Goal: Transaction & Acquisition: Purchase product/service

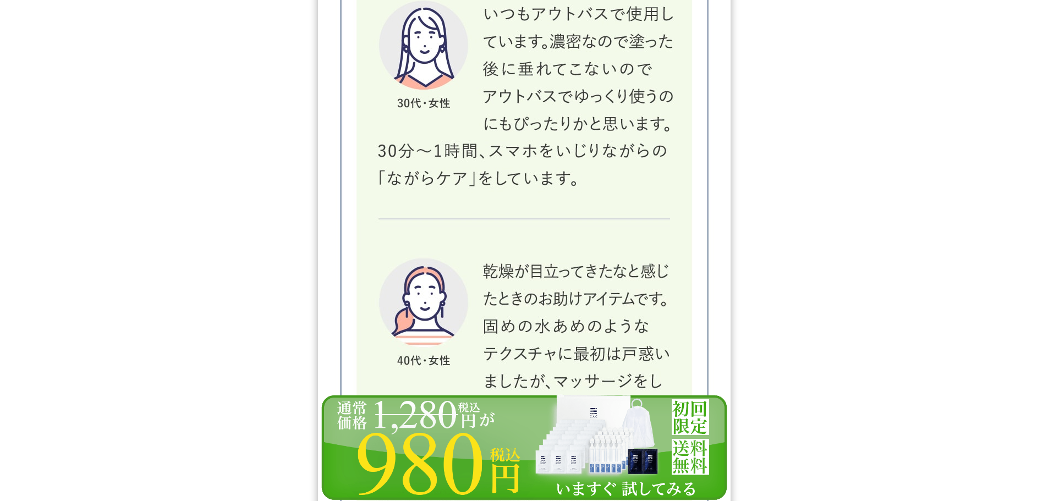
scroll to position [18635, 0]
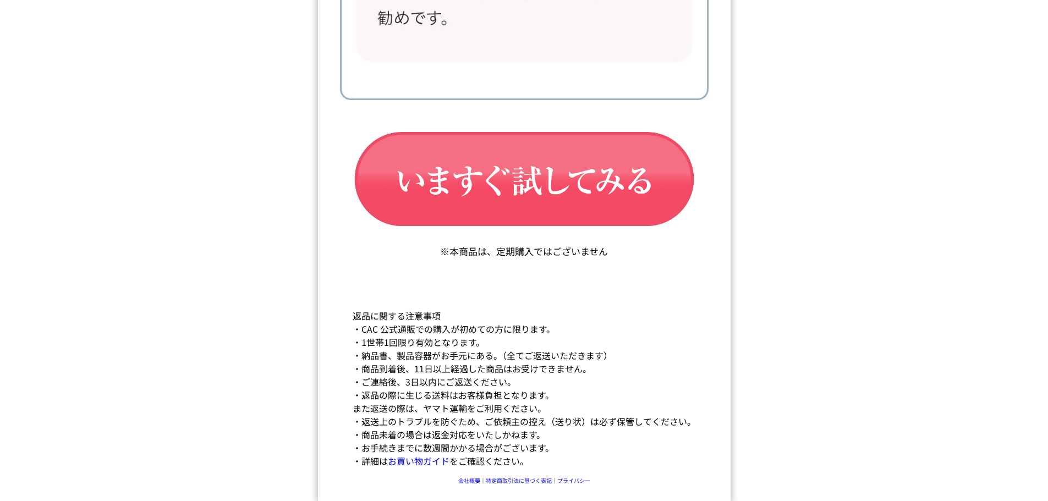
drag, startPoint x: 825, startPoint y: 82, endPoint x: 881, endPoint y: 354, distance: 277.4
click at [535, 481] on img at bounding box center [524, 502] width 413 height 107
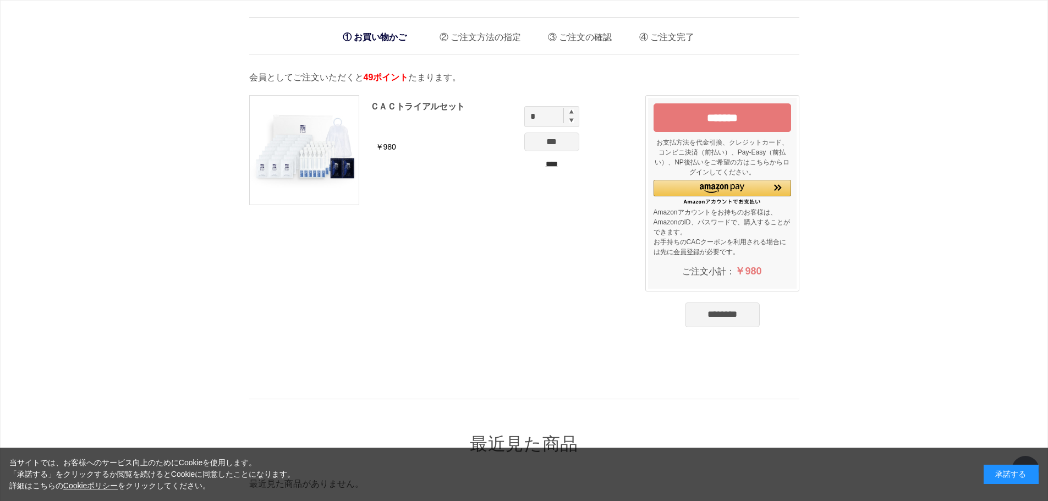
scroll to position [134, 0]
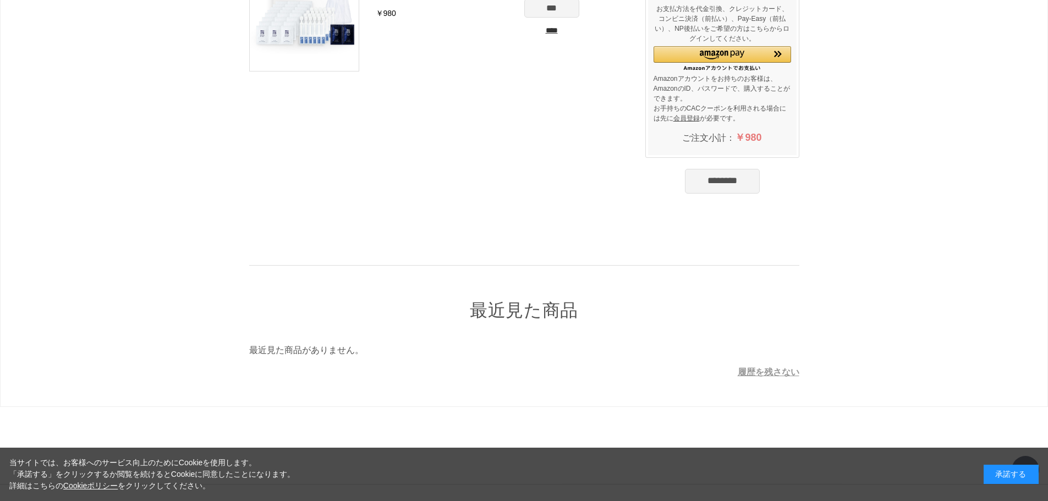
click at [1012, 471] on div "承諾する" at bounding box center [1011, 474] width 55 height 19
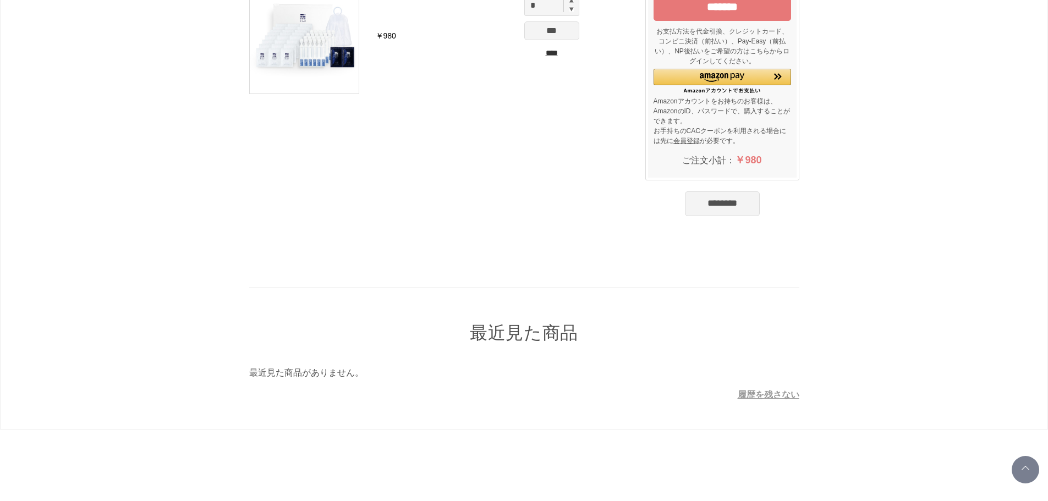
scroll to position [0, 0]
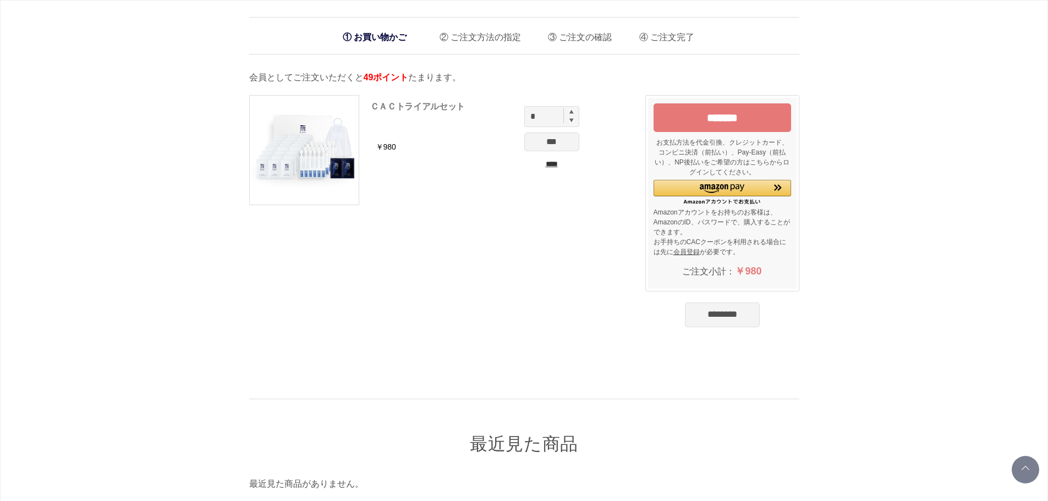
drag, startPoint x: 360, startPoint y: 364, endPoint x: 446, endPoint y: 103, distance: 274.0
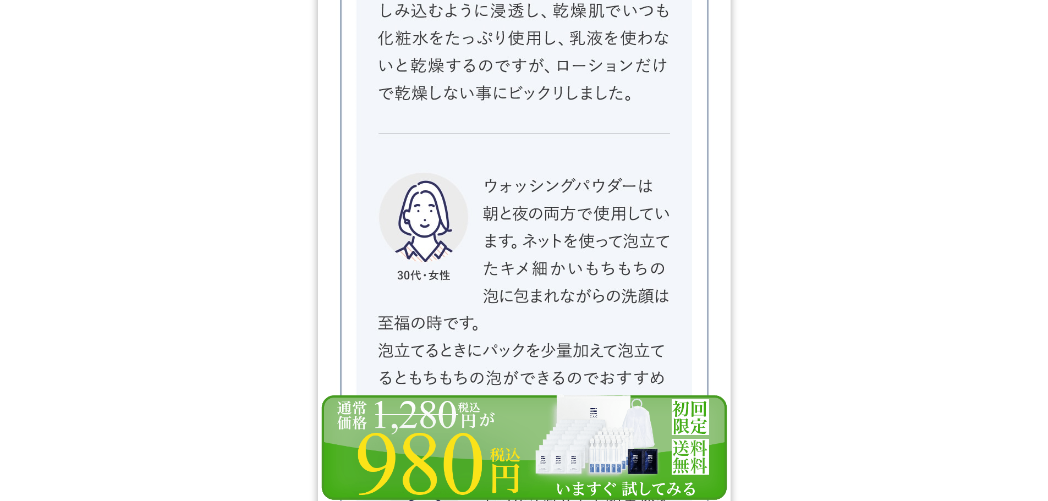
scroll to position [18635, 0]
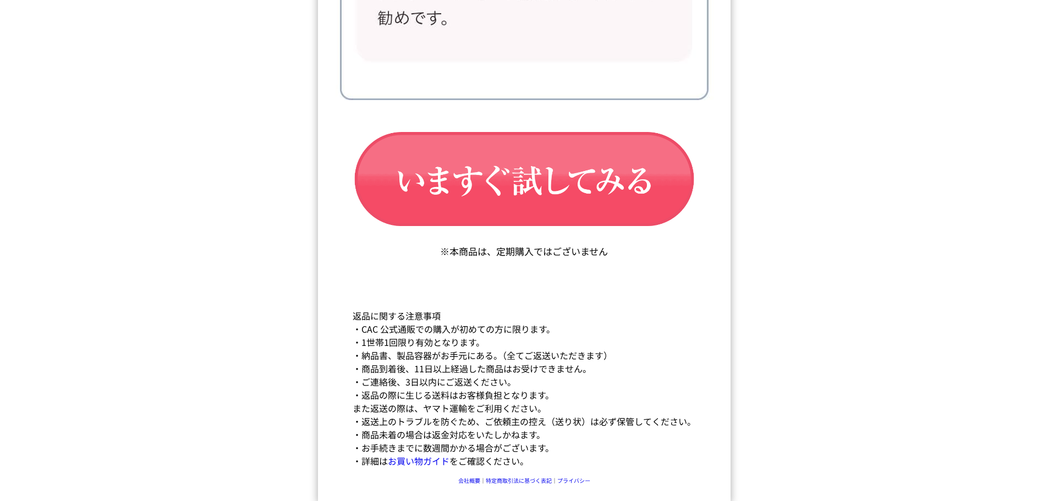
drag, startPoint x: 907, startPoint y: 98, endPoint x: 943, endPoint y: 418, distance: 322.3
click at [517, 478] on img at bounding box center [524, 502] width 413 height 107
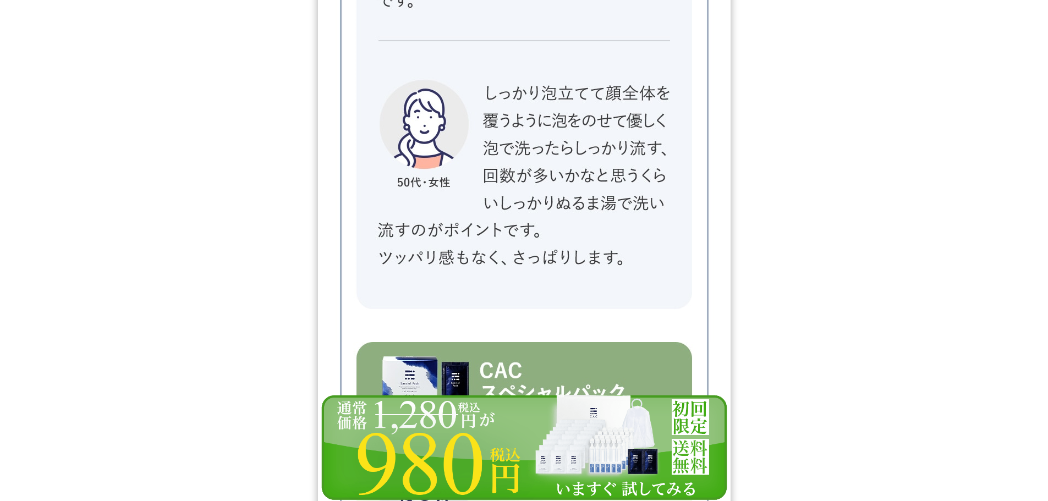
scroll to position [18635, 0]
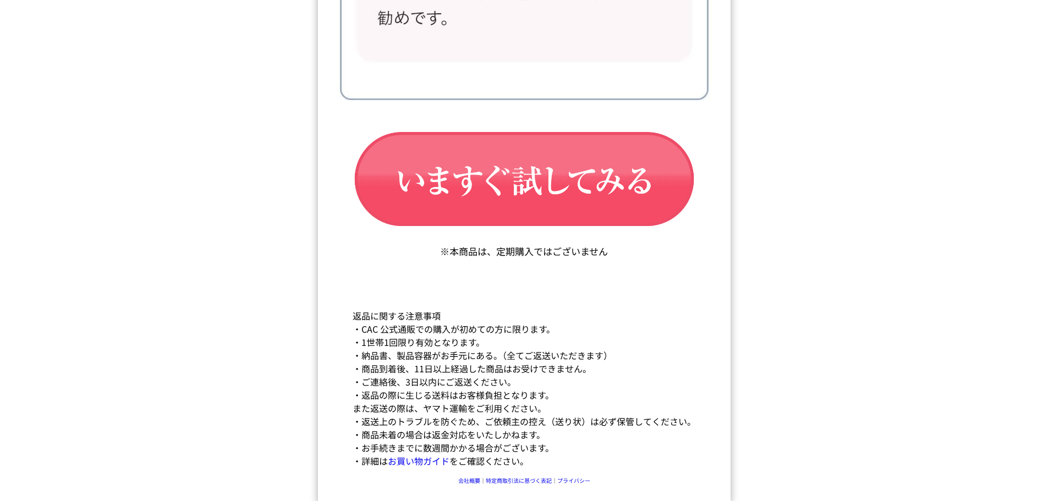
drag, startPoint x: 834, startPoint y: 179, endPoint x: 399, endPoint y: 427, distance: 500.5
click at [470, 481] on img at bounding box center [524, 502] width 413 height 107
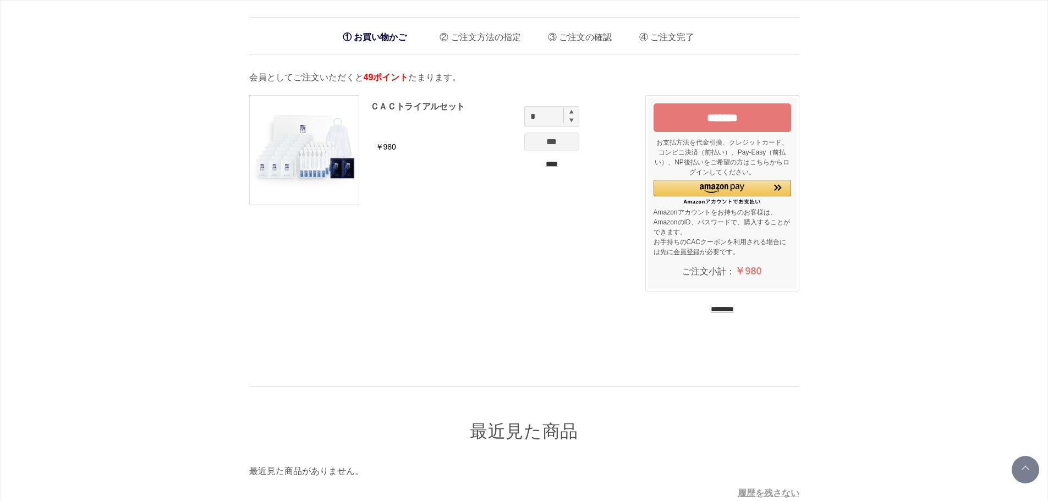
scroll to position [134, 0]
